Goal: Task Accomplishment & Management: Complete application form

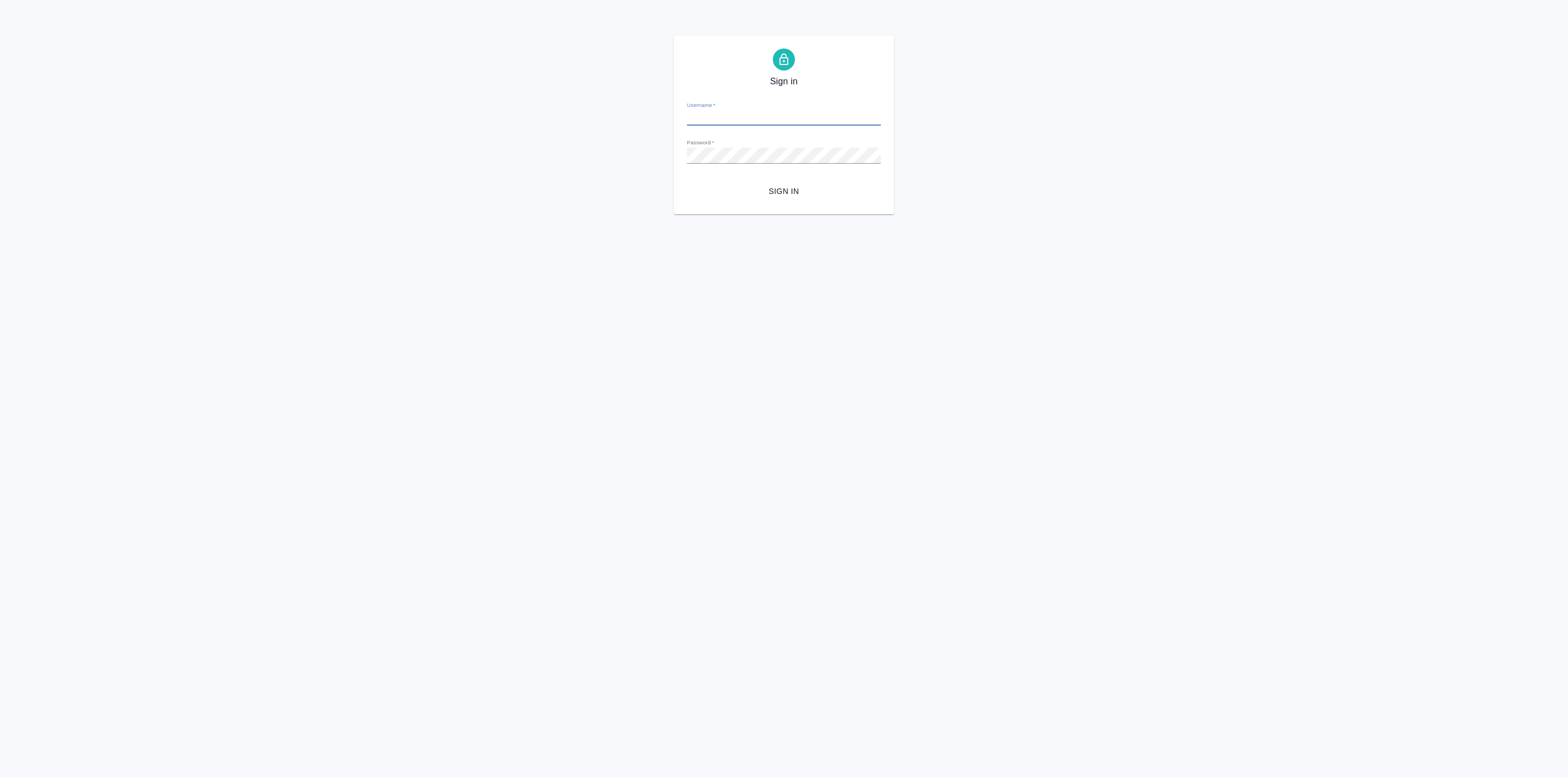
type input "p.linova@awatera.com"
click at [764, 189] on span "Sign in" at bounding box center [783, 191] width 176 height 14
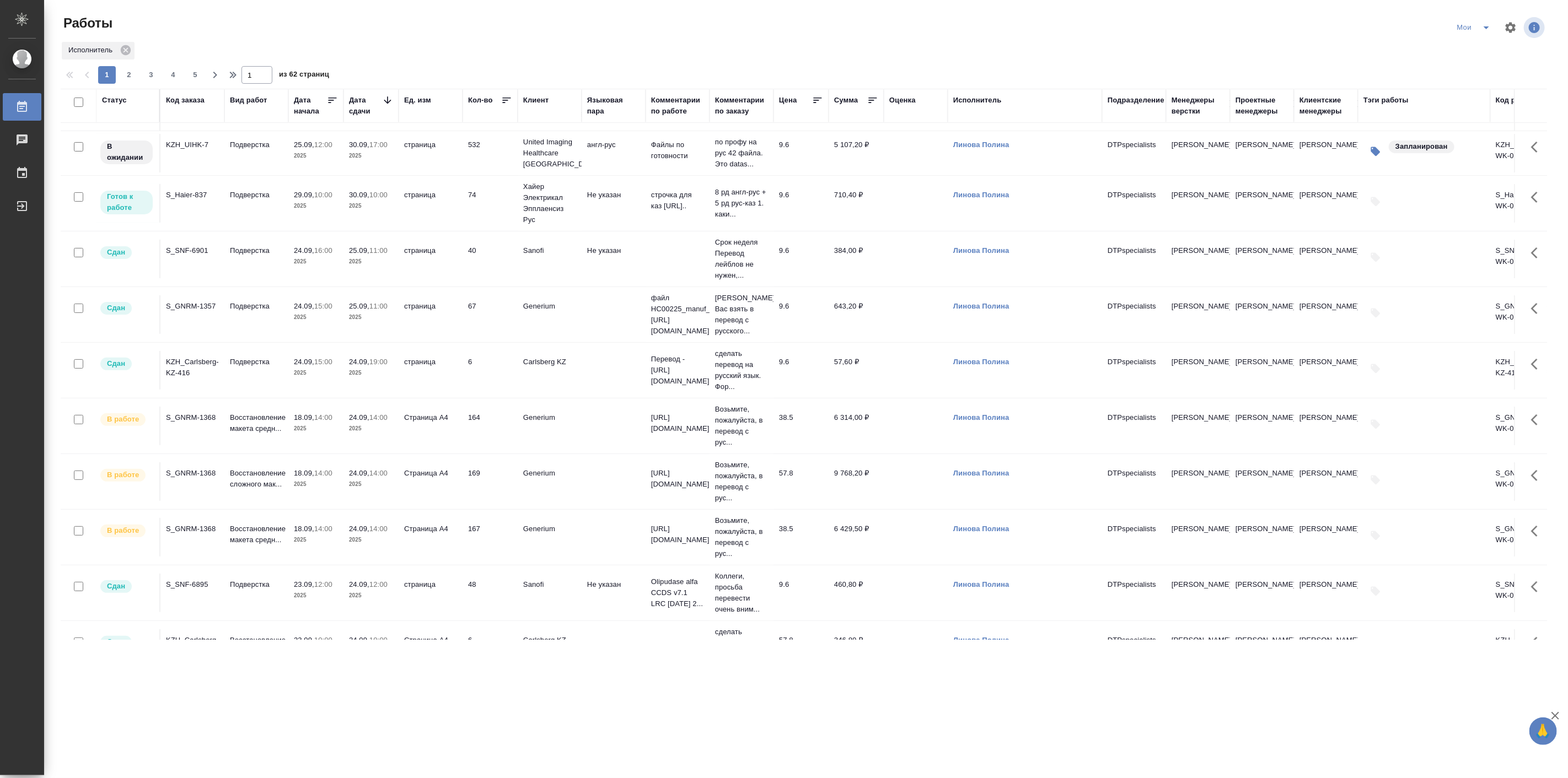
scroll to position [204, 0]
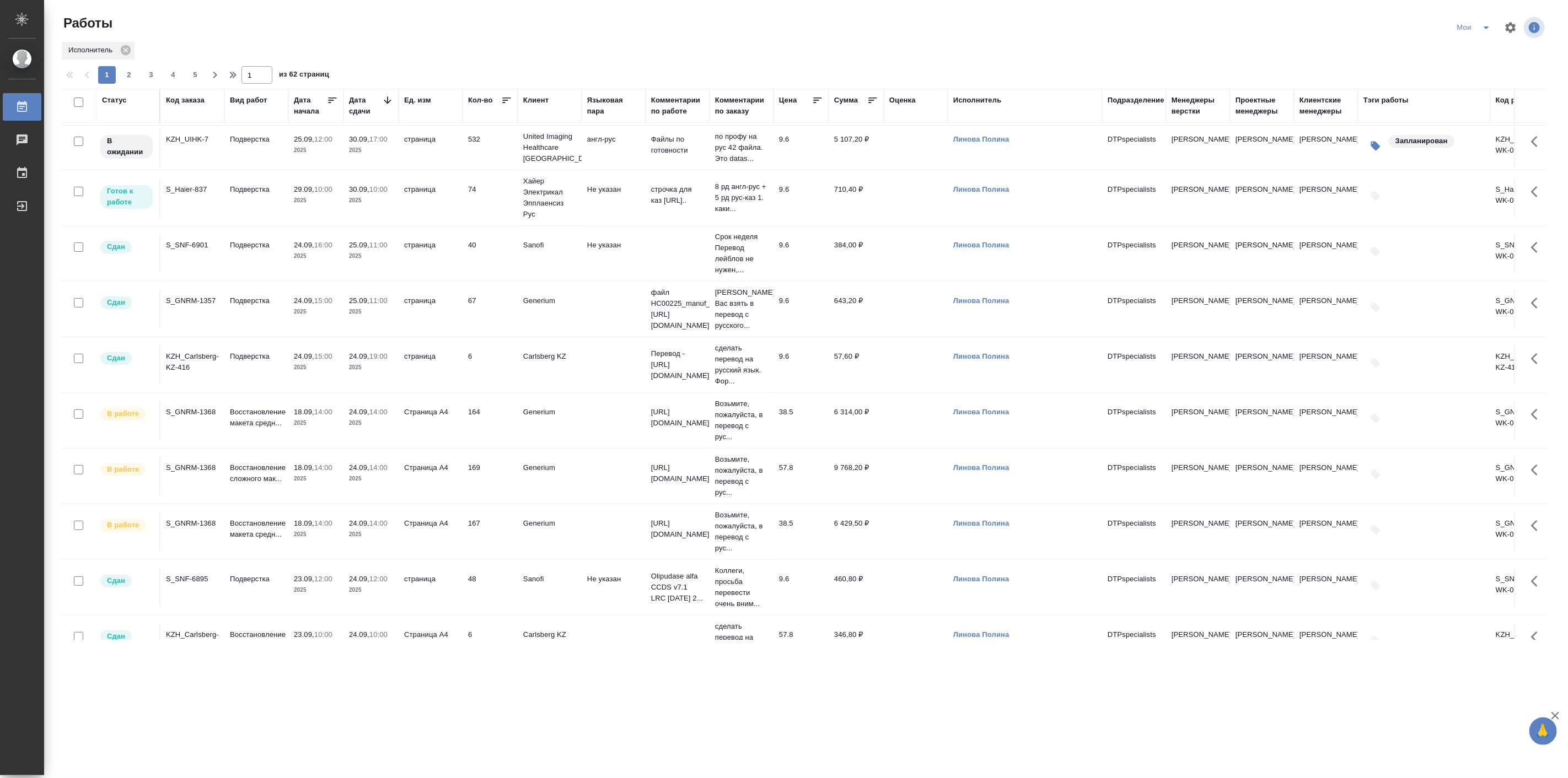
click at [355, 482] on p "2025" at bounding box center [371, 479] width 44 height 11
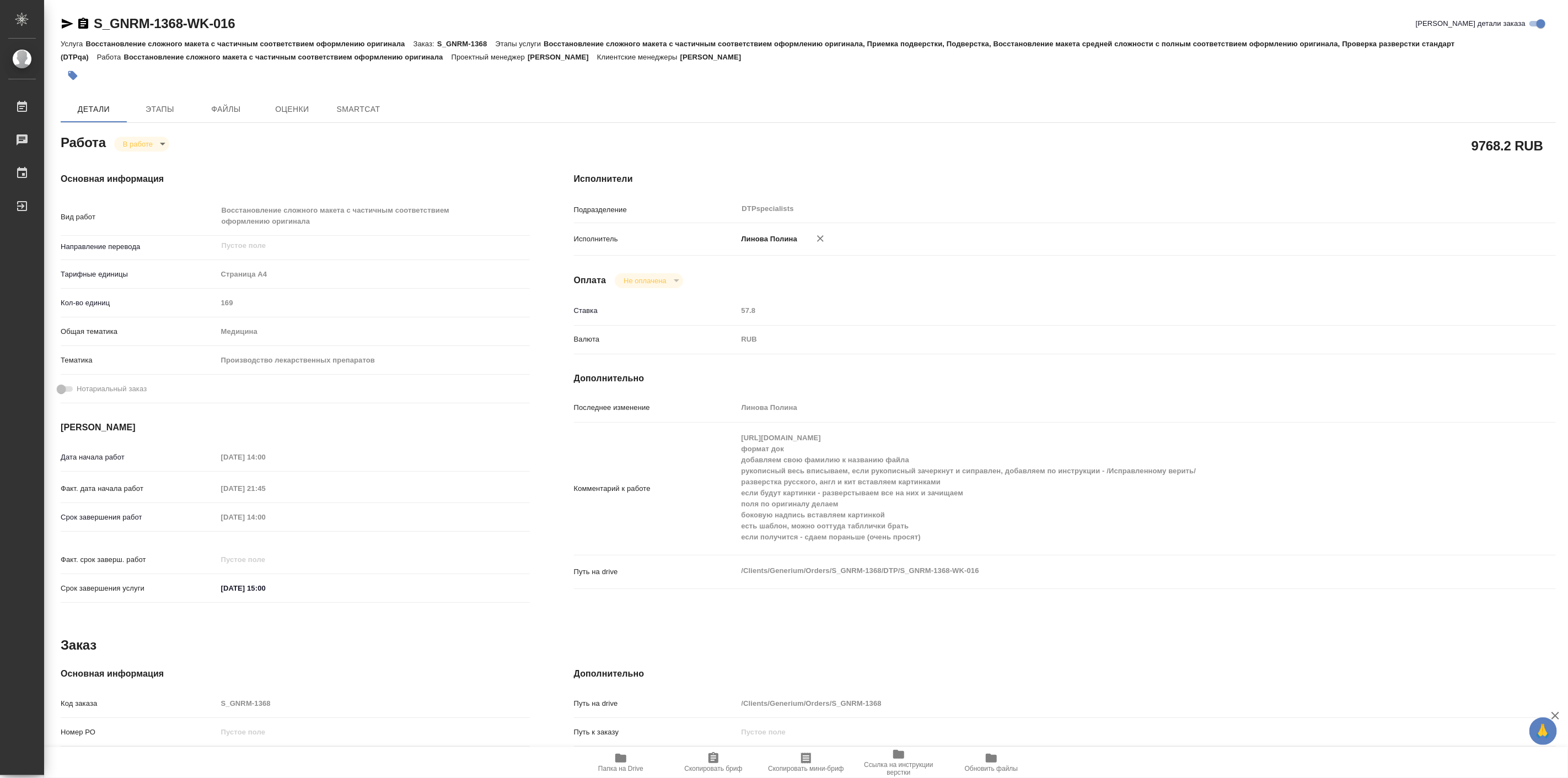
type textarea "x"
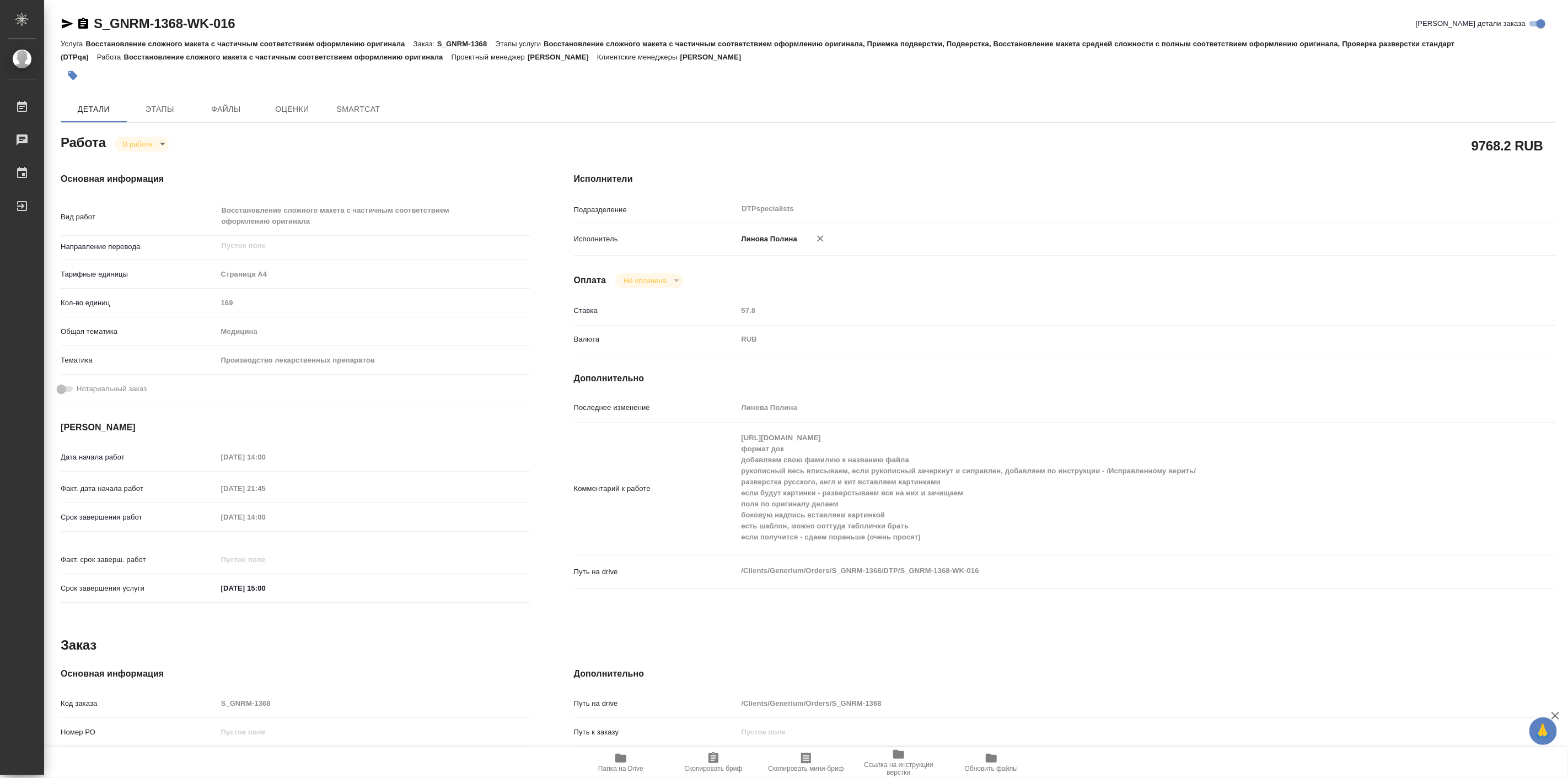
type textarea "x"
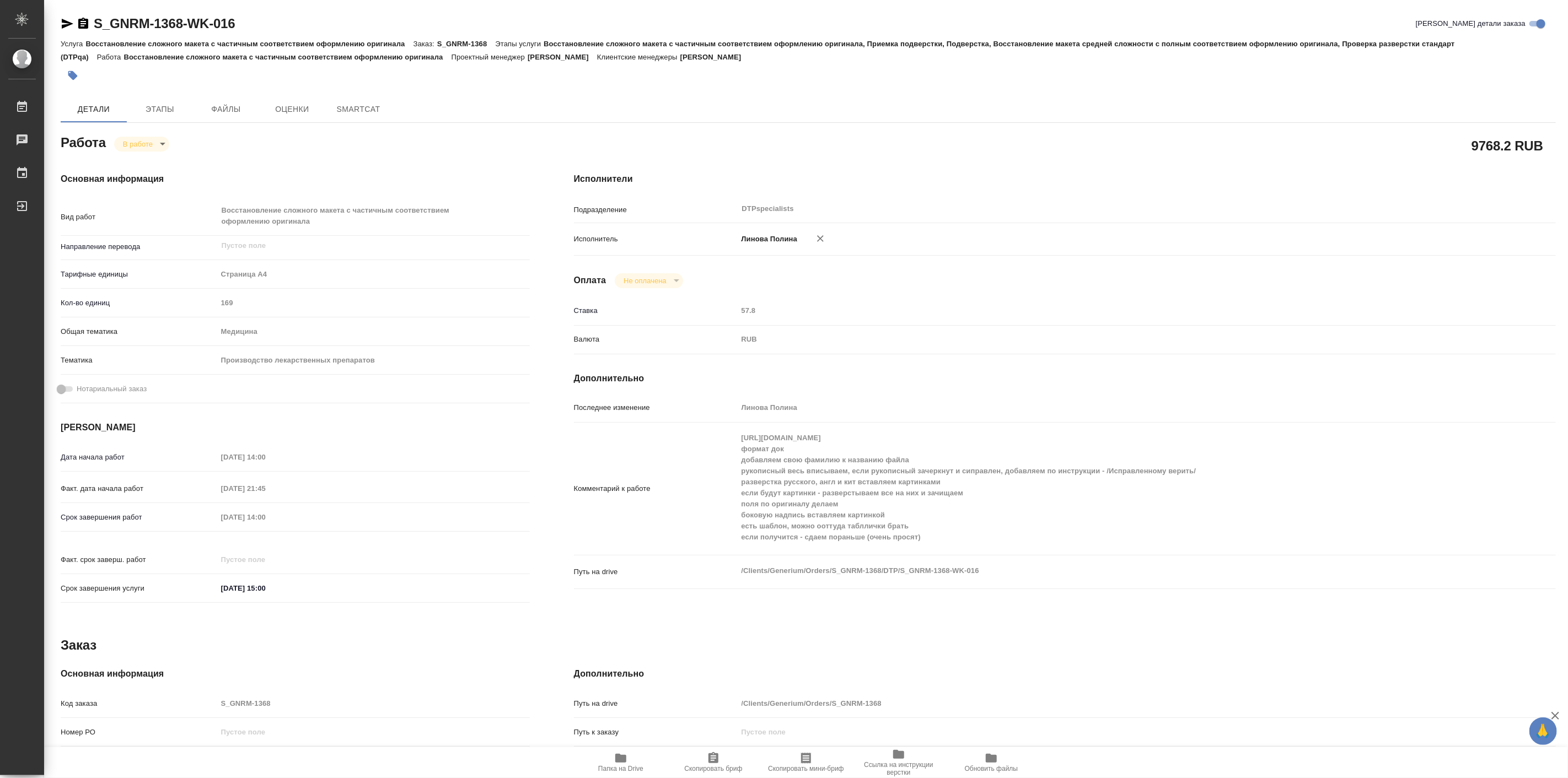
type textarea "x"
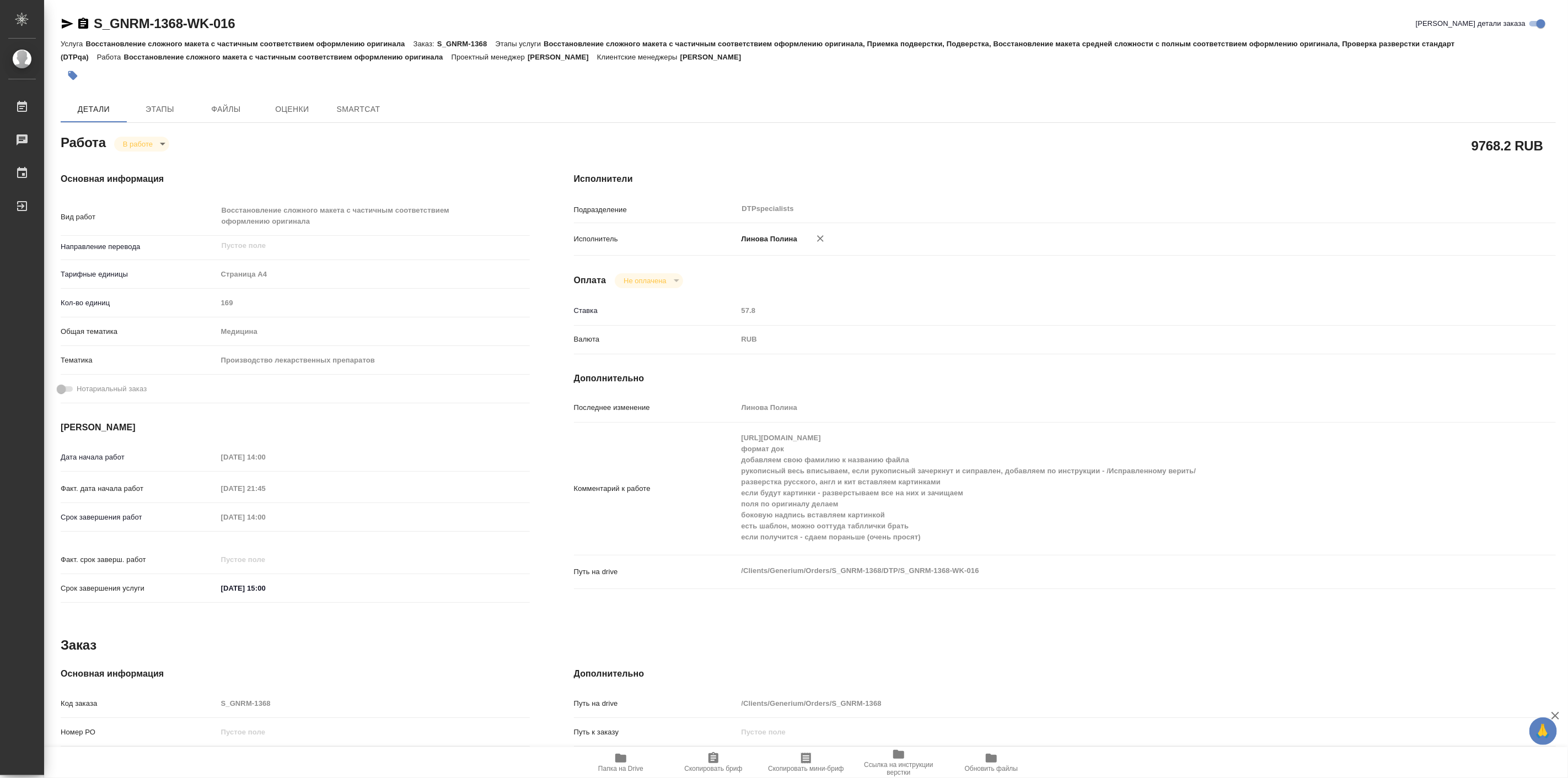
type textarea "x"
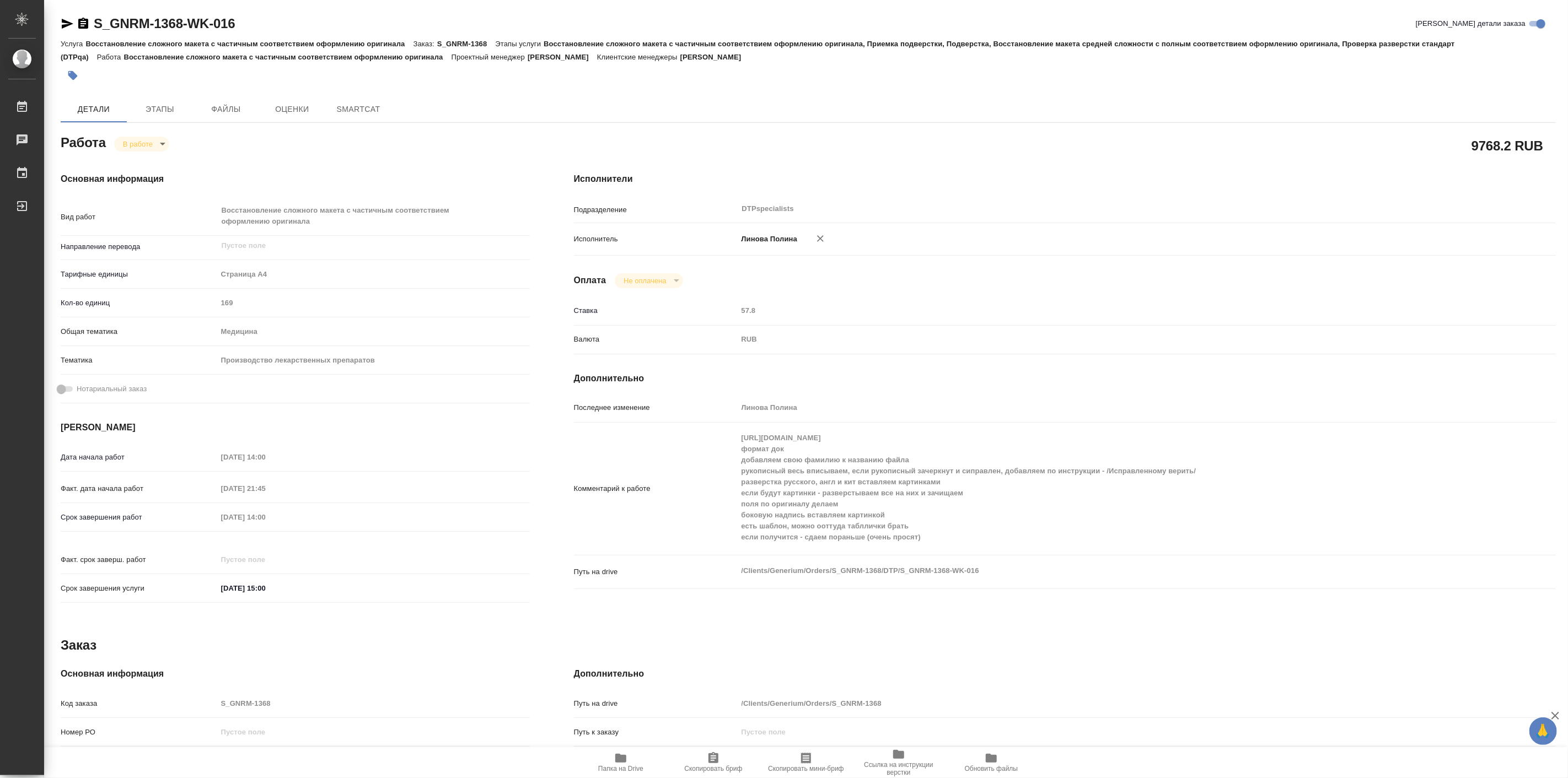
type textarea "x"
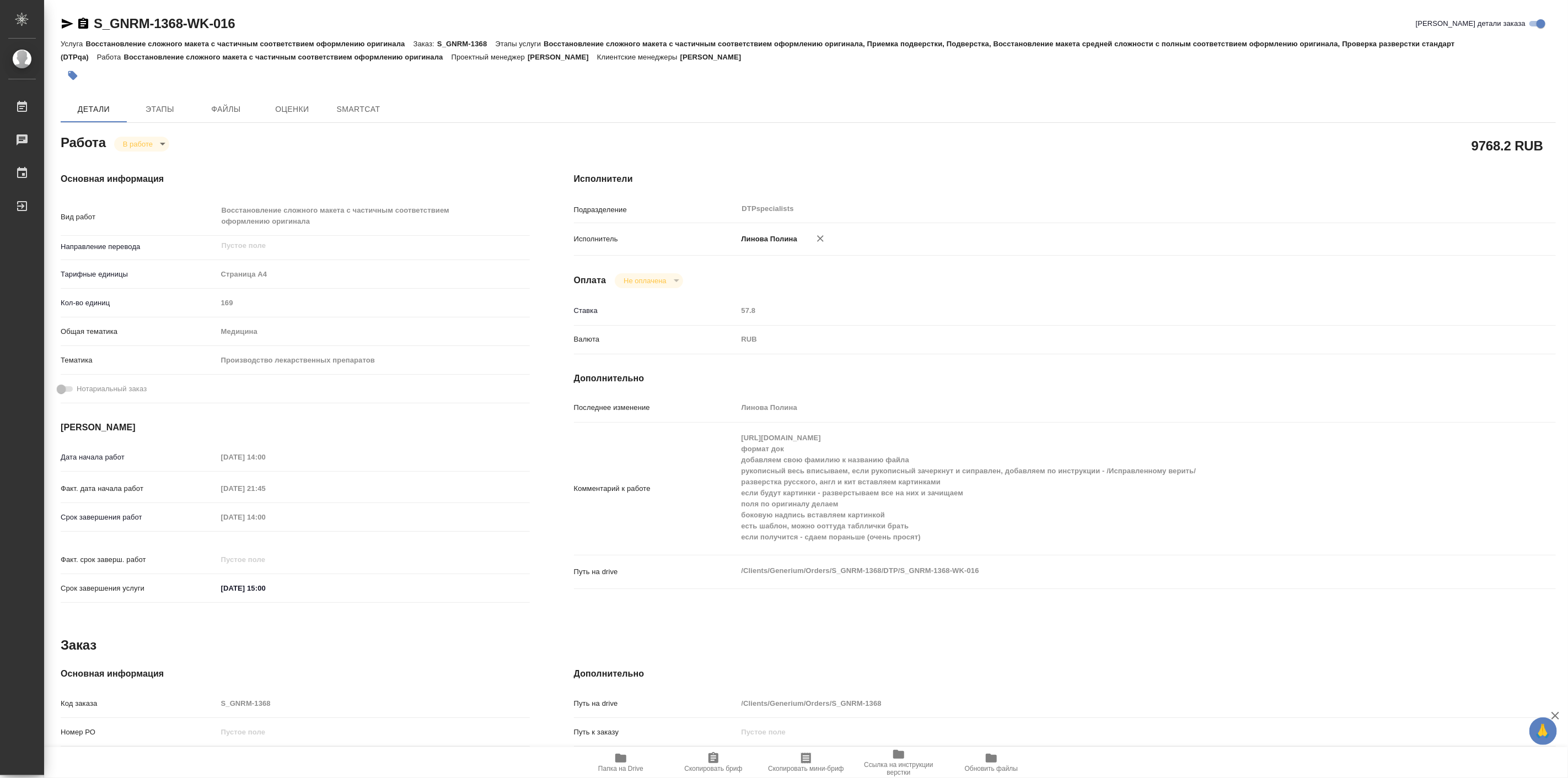
click at [612, 764] on span "Папка на Drive" at bounding box center [621, 768] width 46 height 8
type textarea "x"
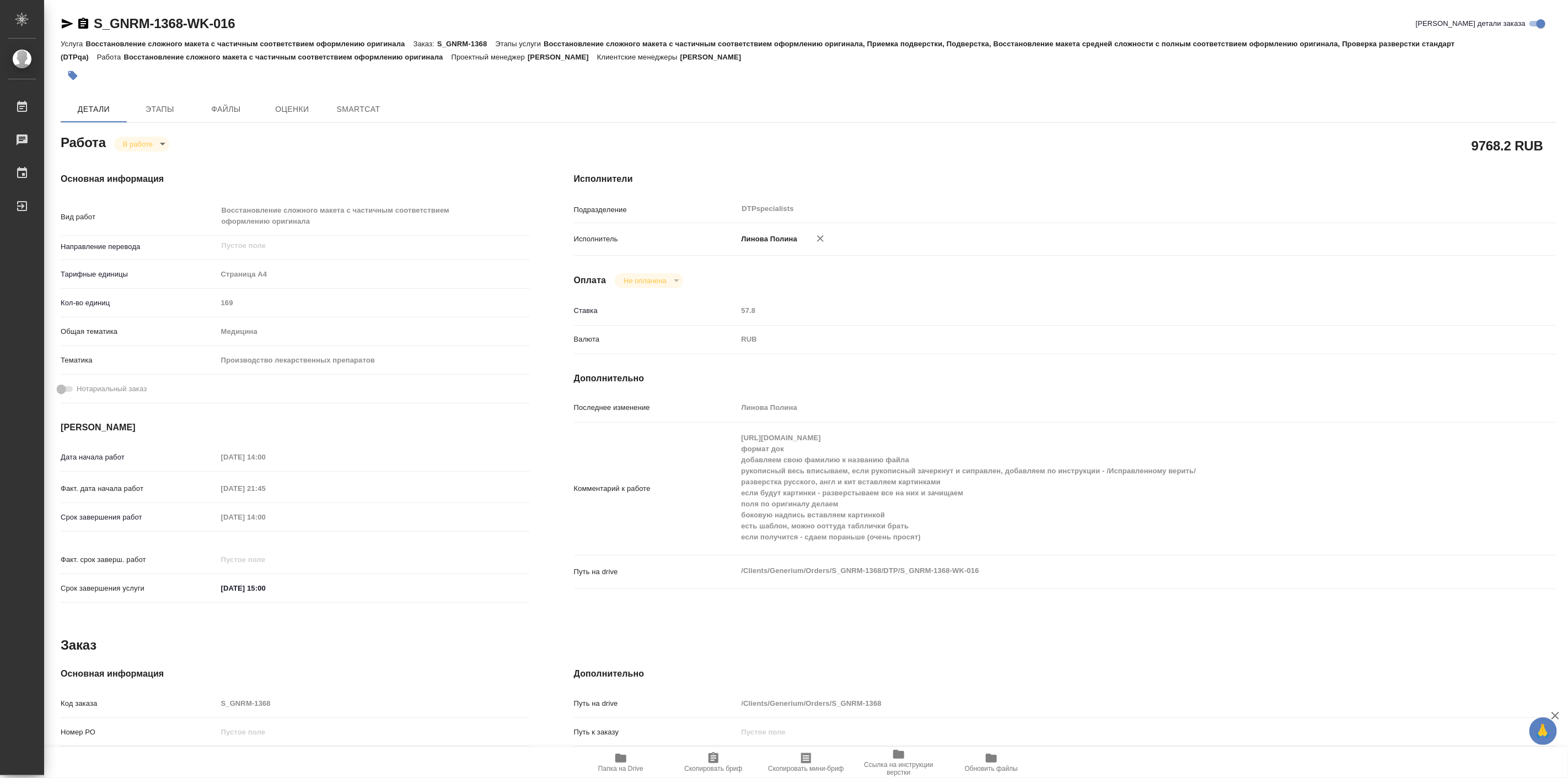
type textarea "x"
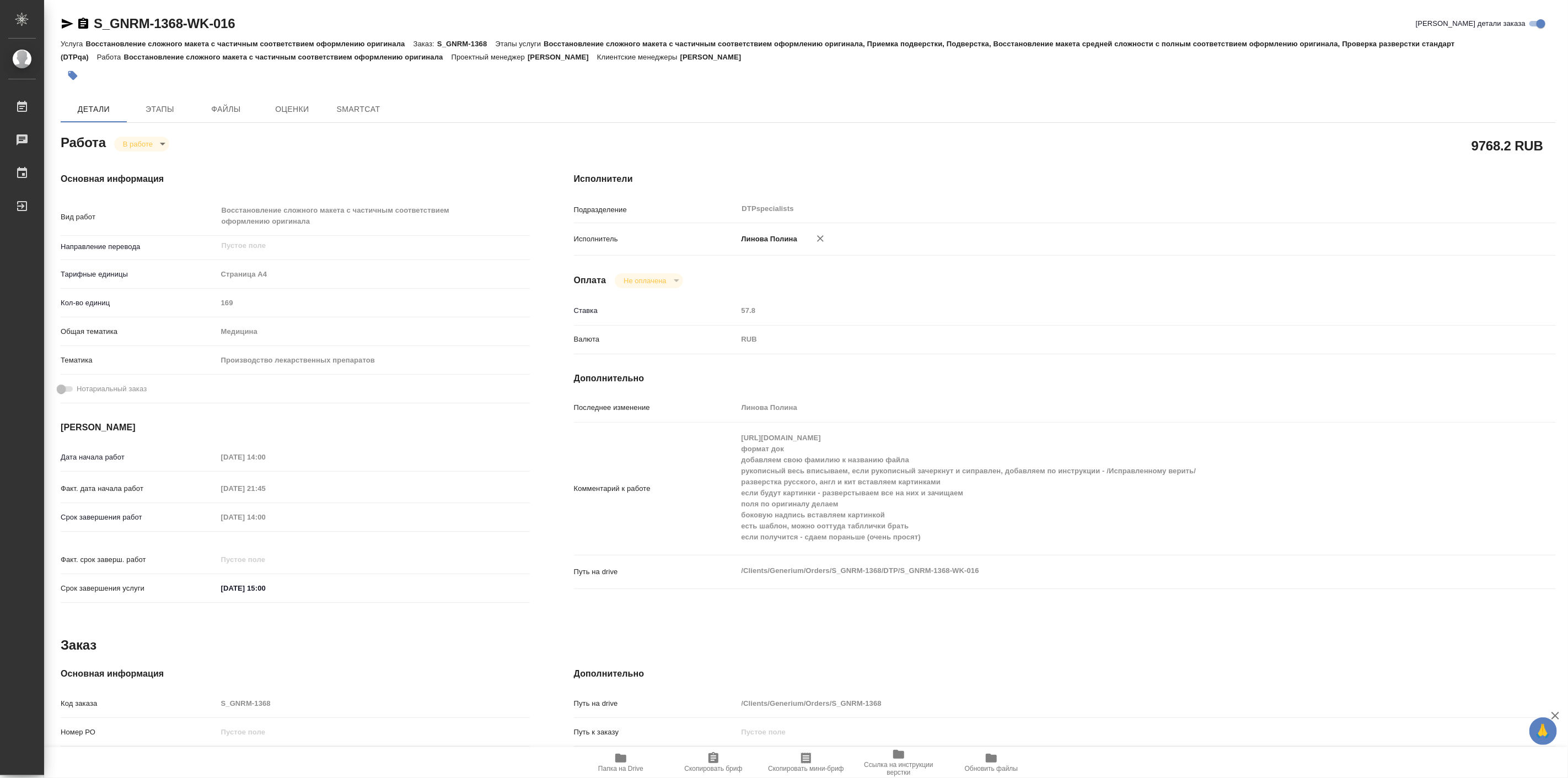
type textarea "x"
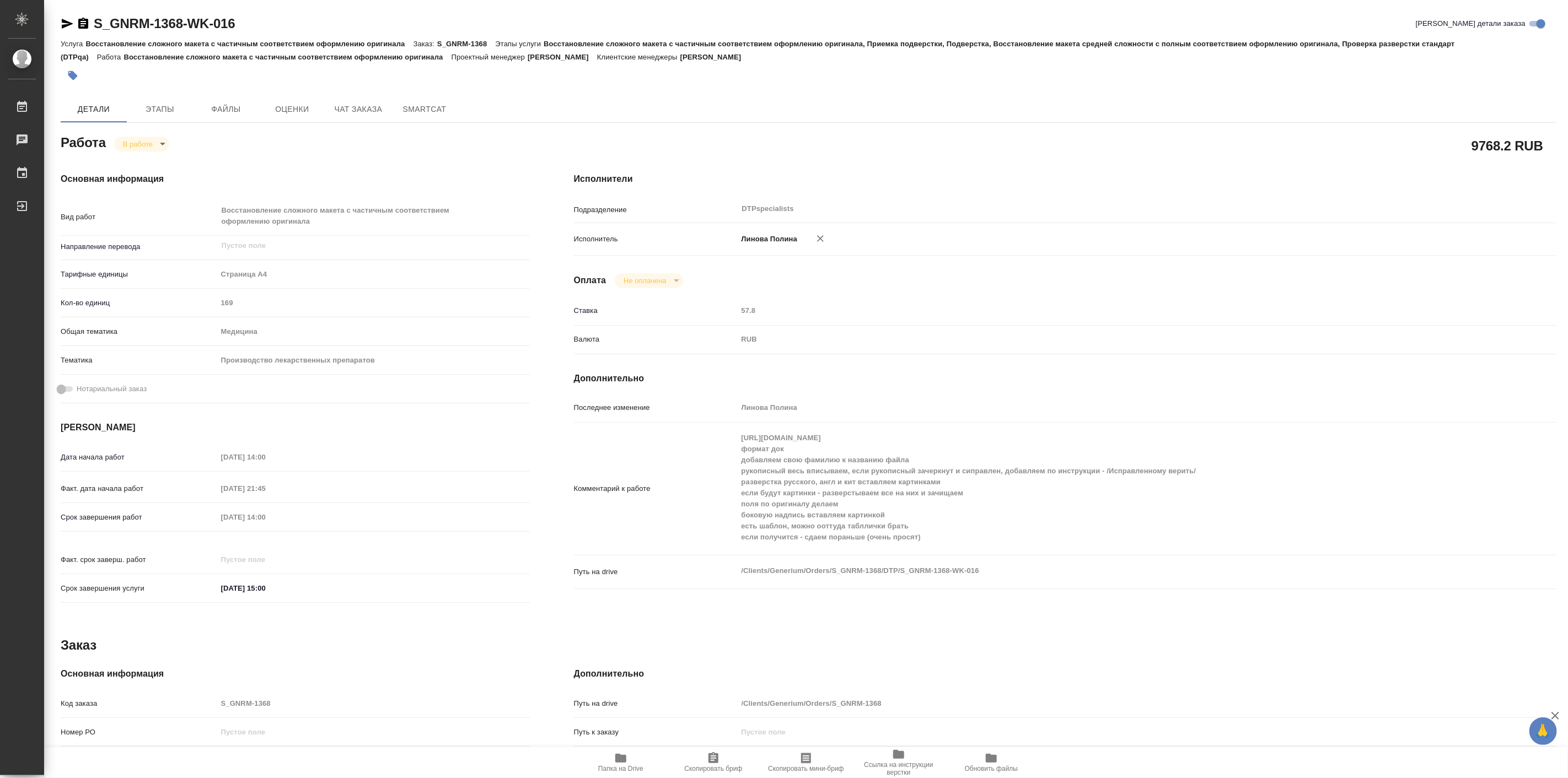
type textarea "x"
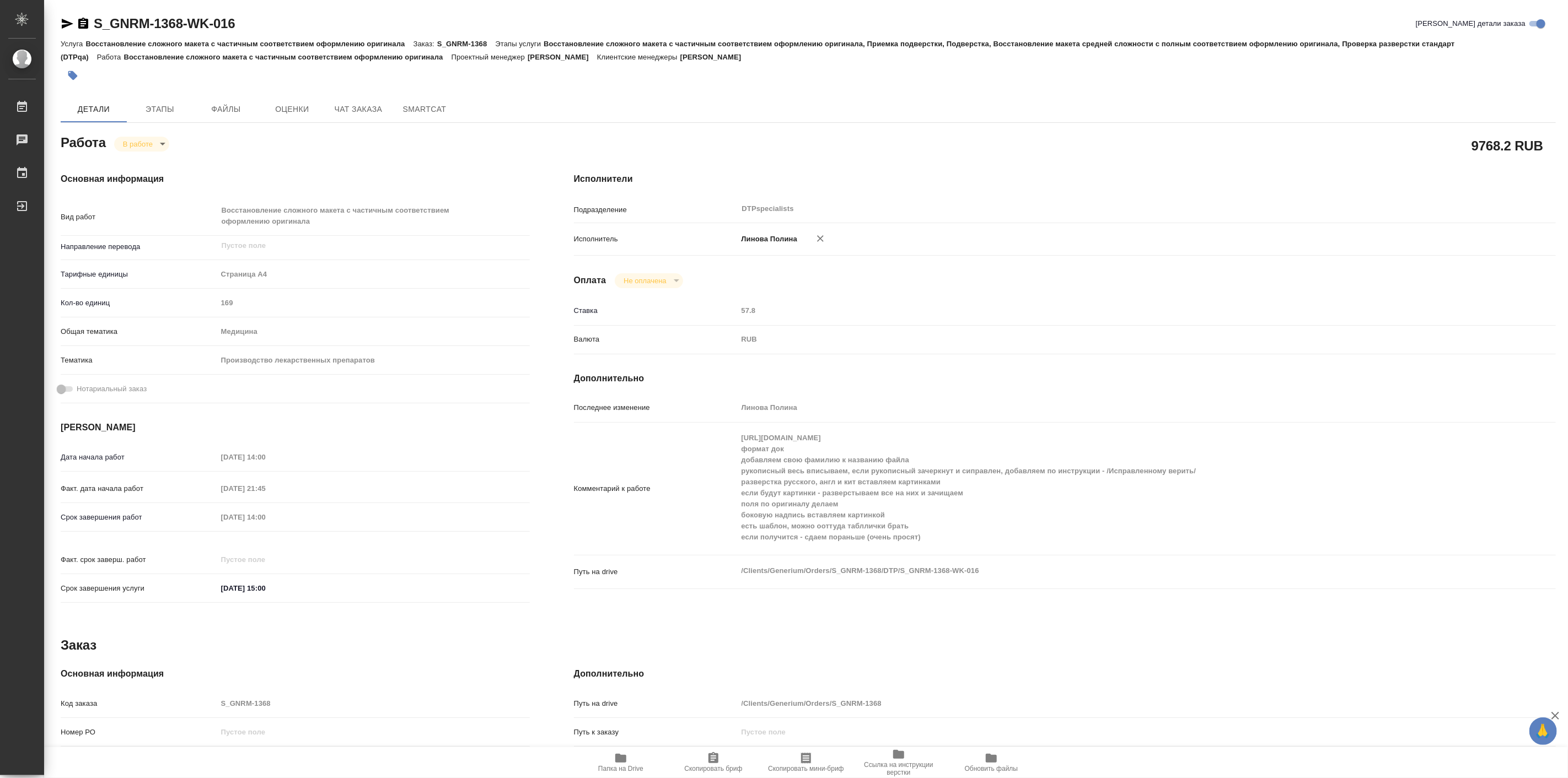
type textarea "x"
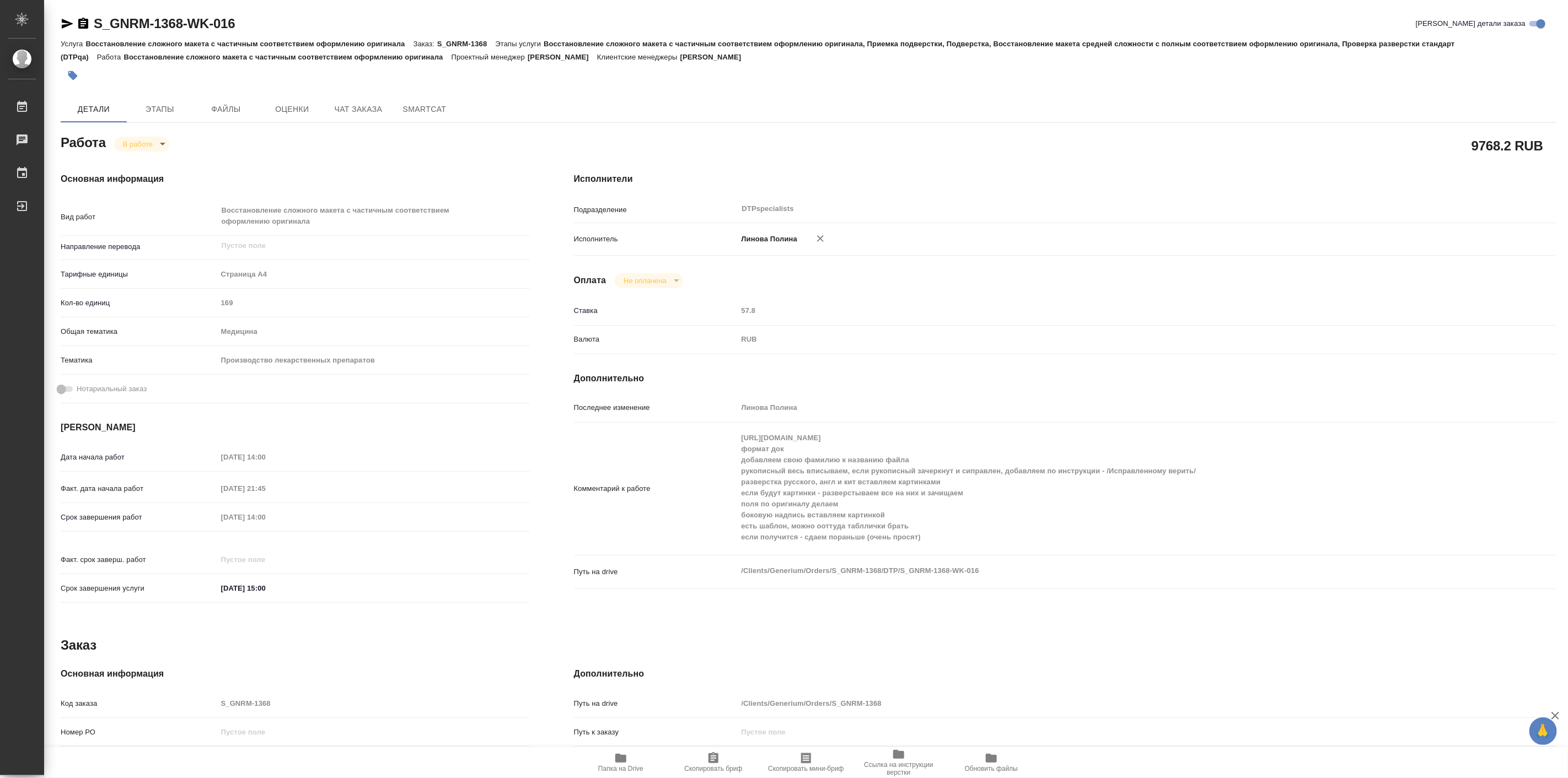
type textarea "x"
click at [68, 18] on icon "button" at bounding box center [68, 24] width 14 height 14
click at [1018, 181] on h4 "Исполнители" at bounding box center [1064, 179] width 982 height 14
